Goal: Information Seeking & Learning: Learn about a topic

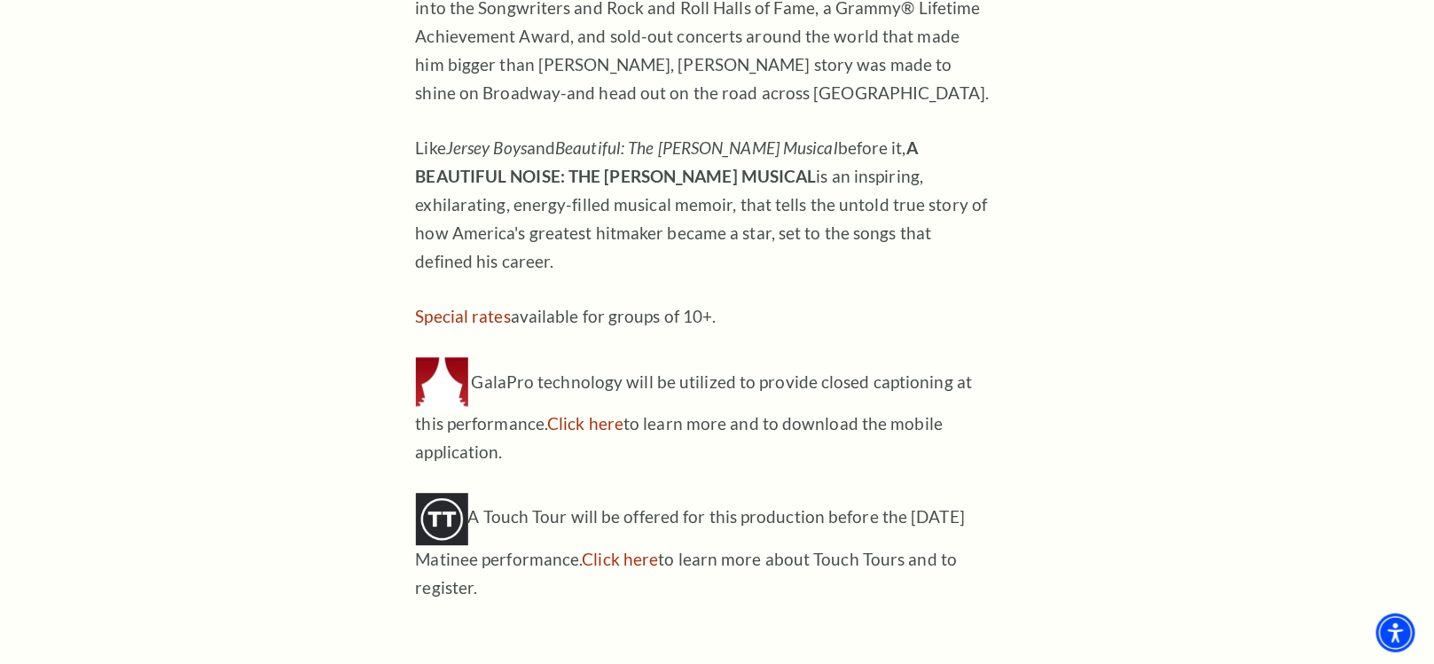
scroll to position [1507, 0]
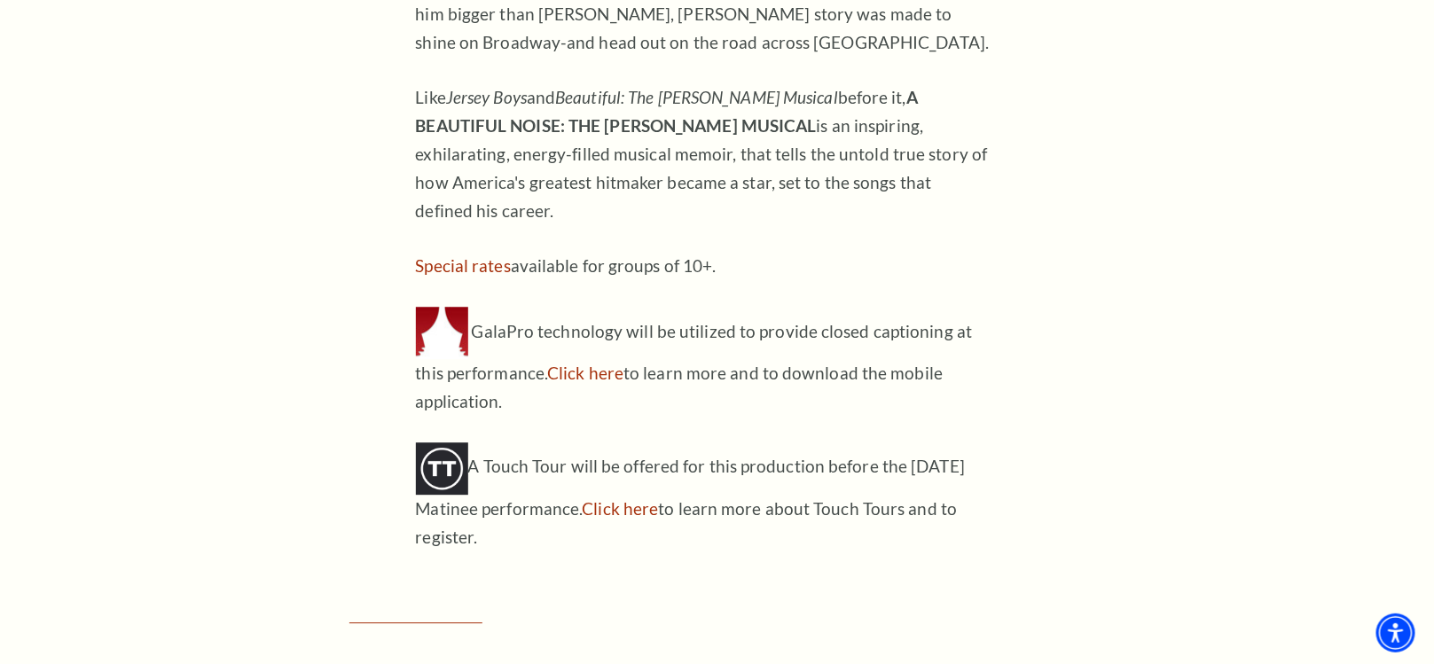
scroll to position [1619, 0]
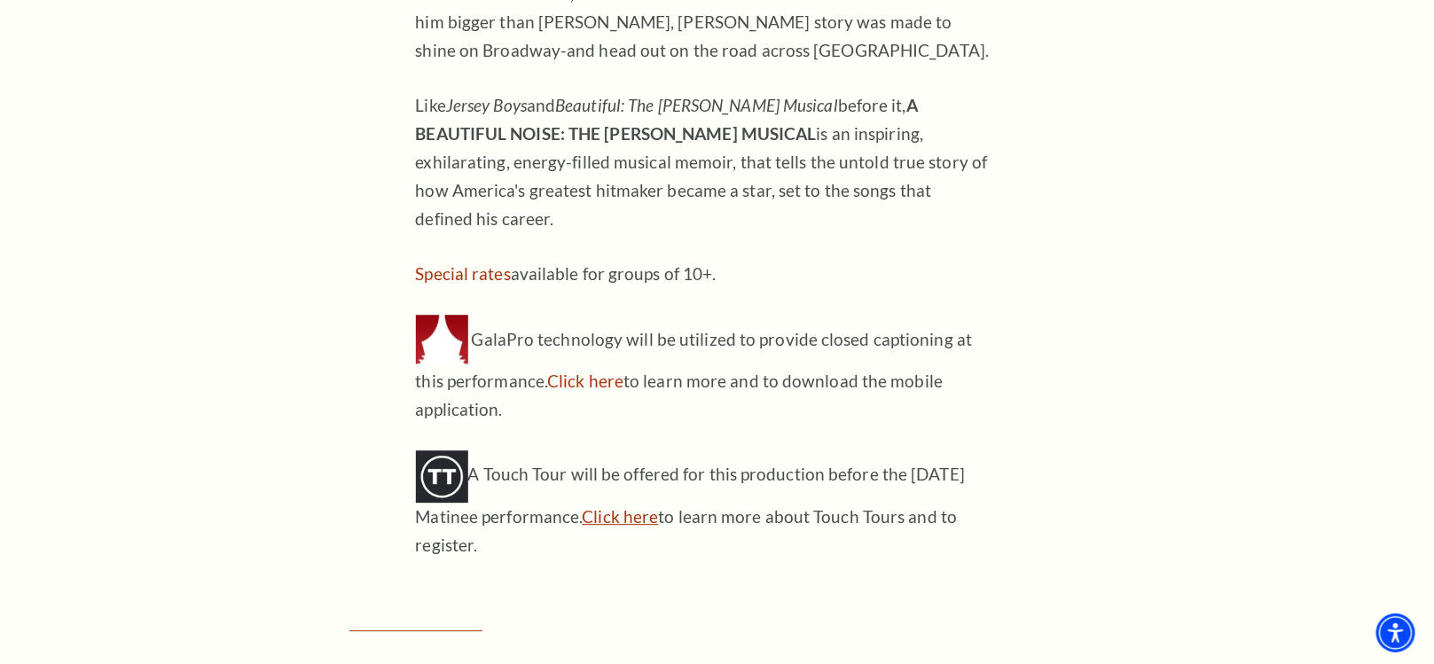
click at [620, 506] on link "Click here" at bounding box center [621, 516] width 76 height 20
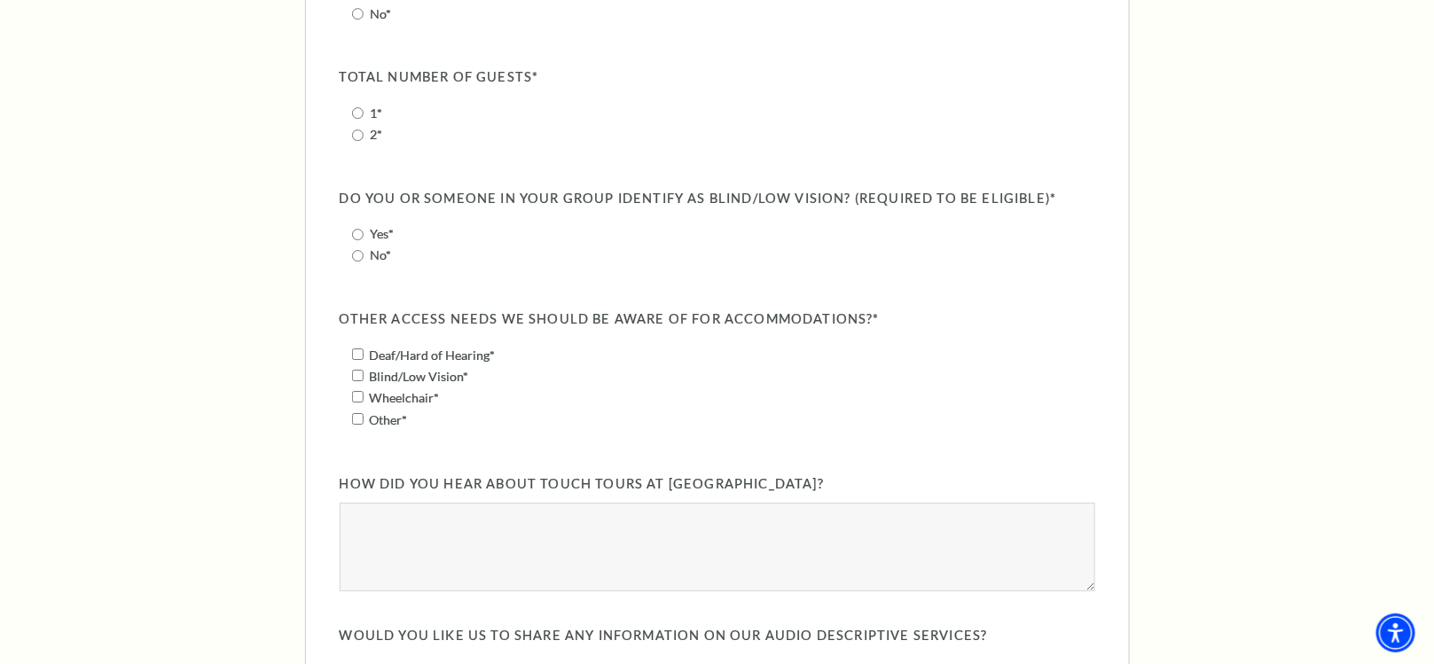
scroll to position [2083, 0]
